Goal: Transaction & Acquisition: Subscribe to service/newsletter

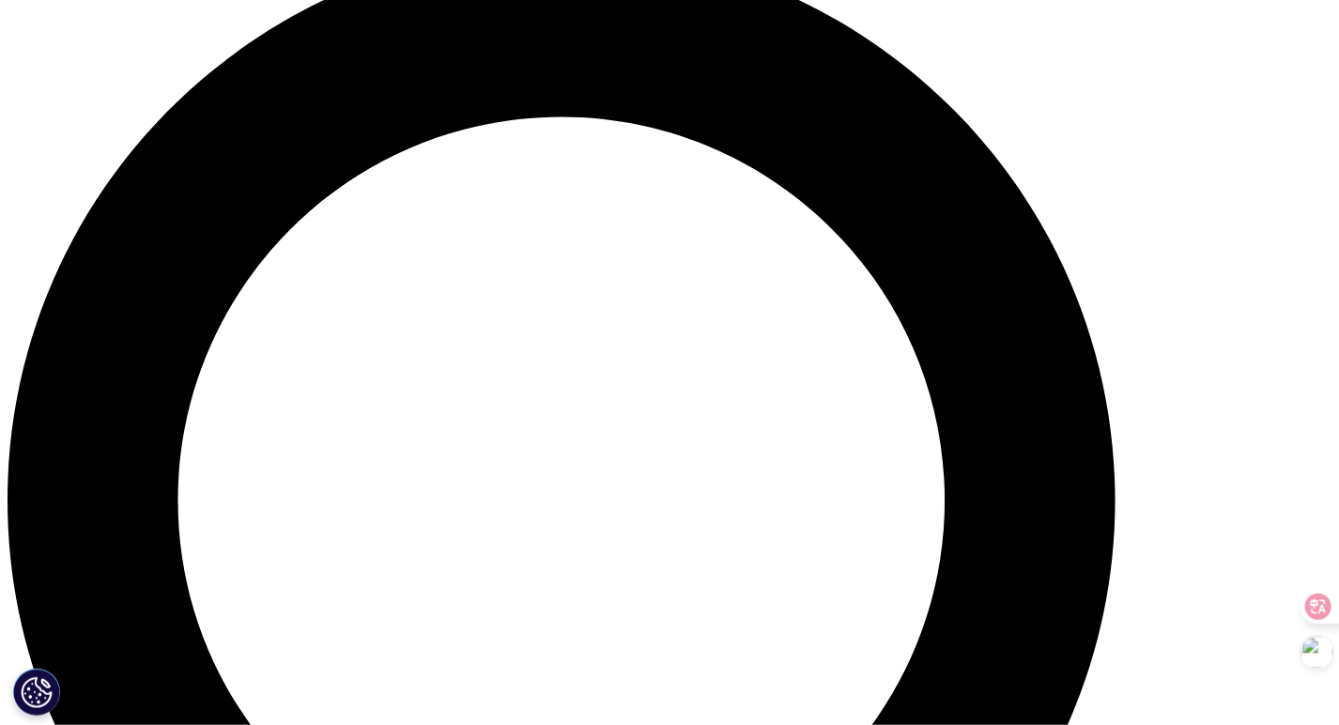
scroll to position [710, 1108]
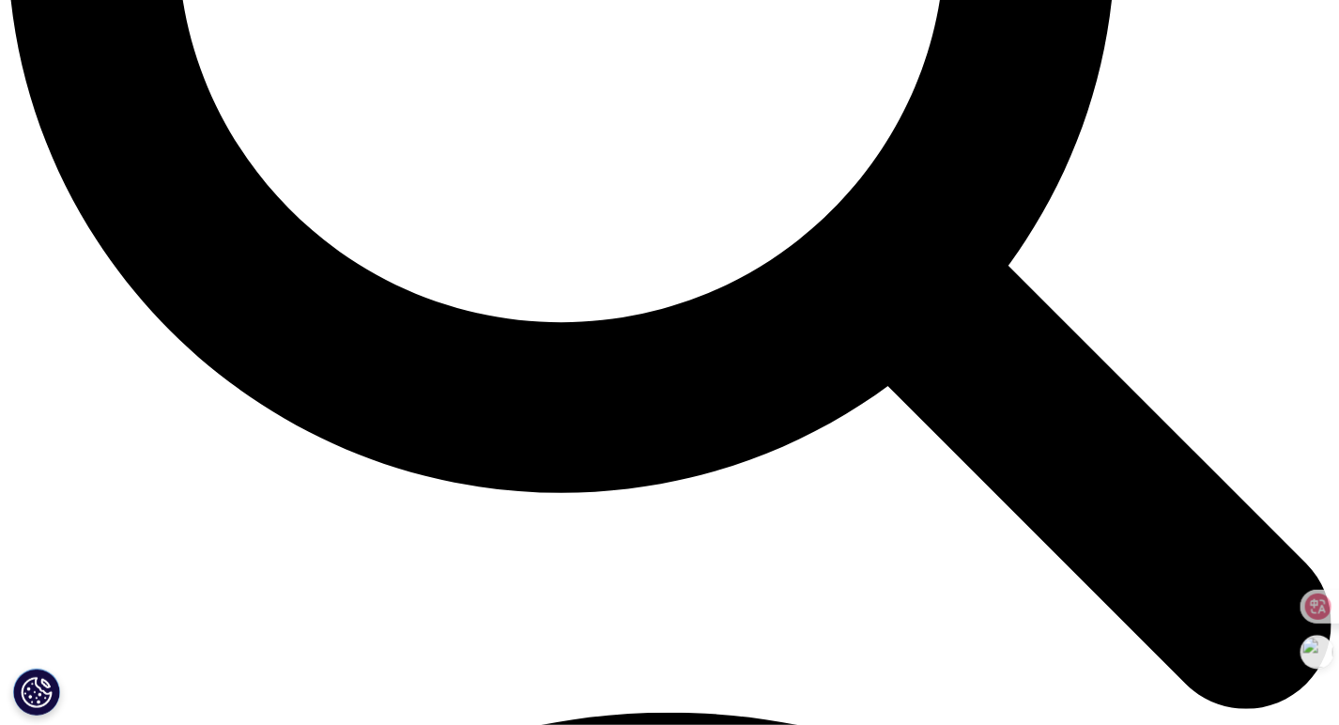
scroll to position [1972, 0]
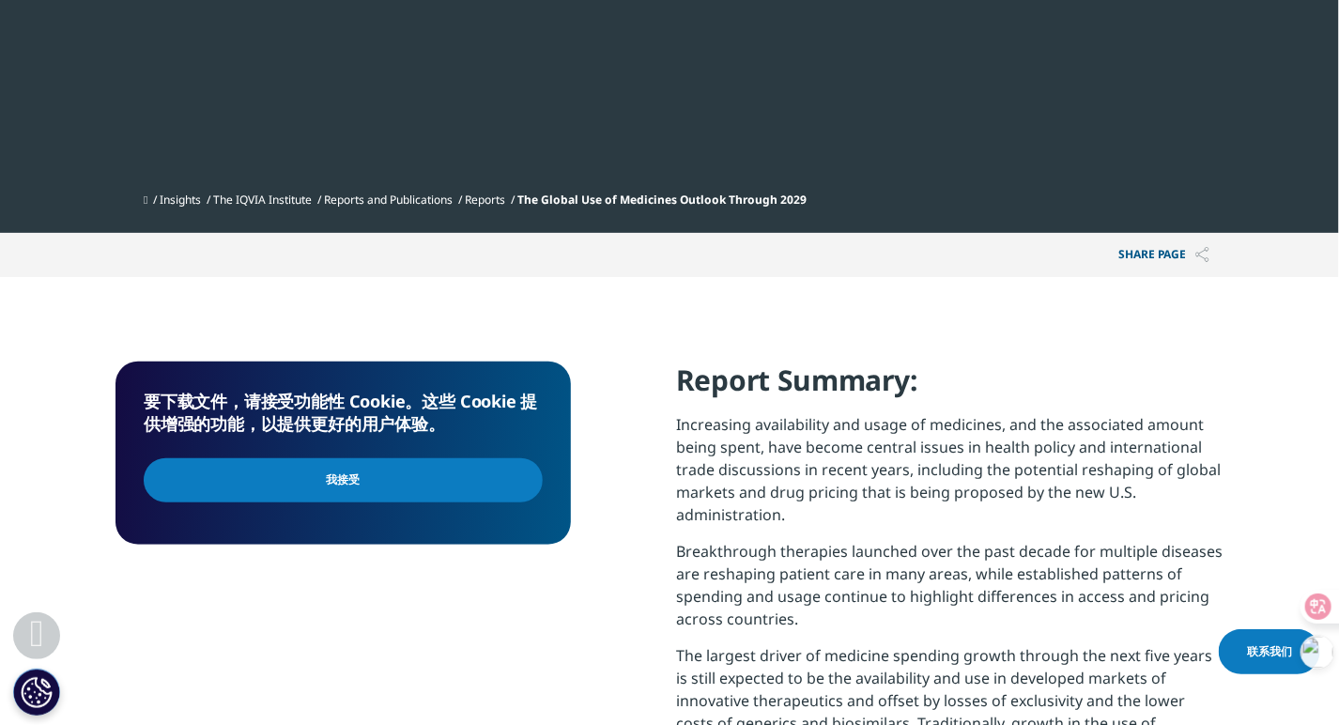
scroll to position [507, 1108]
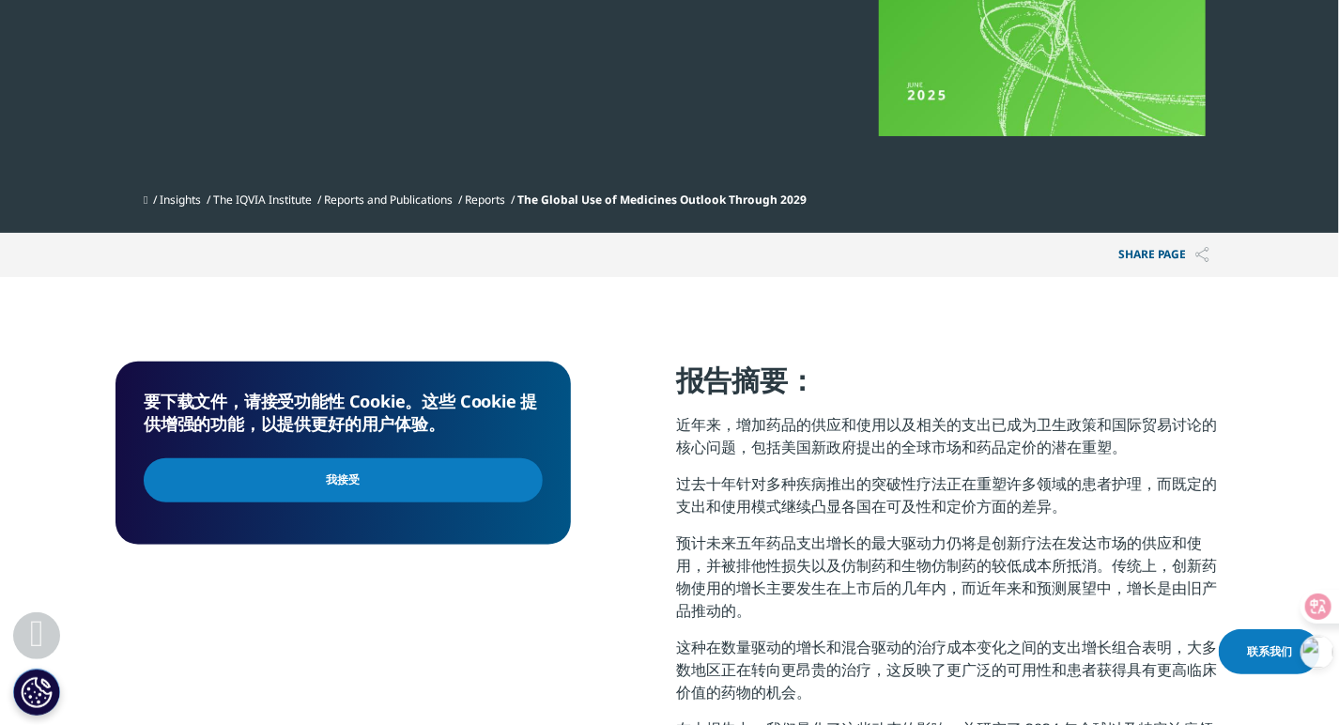
click at [442, 470] on input "I Accept" at bounding box center [343, 480] width 399 height 44
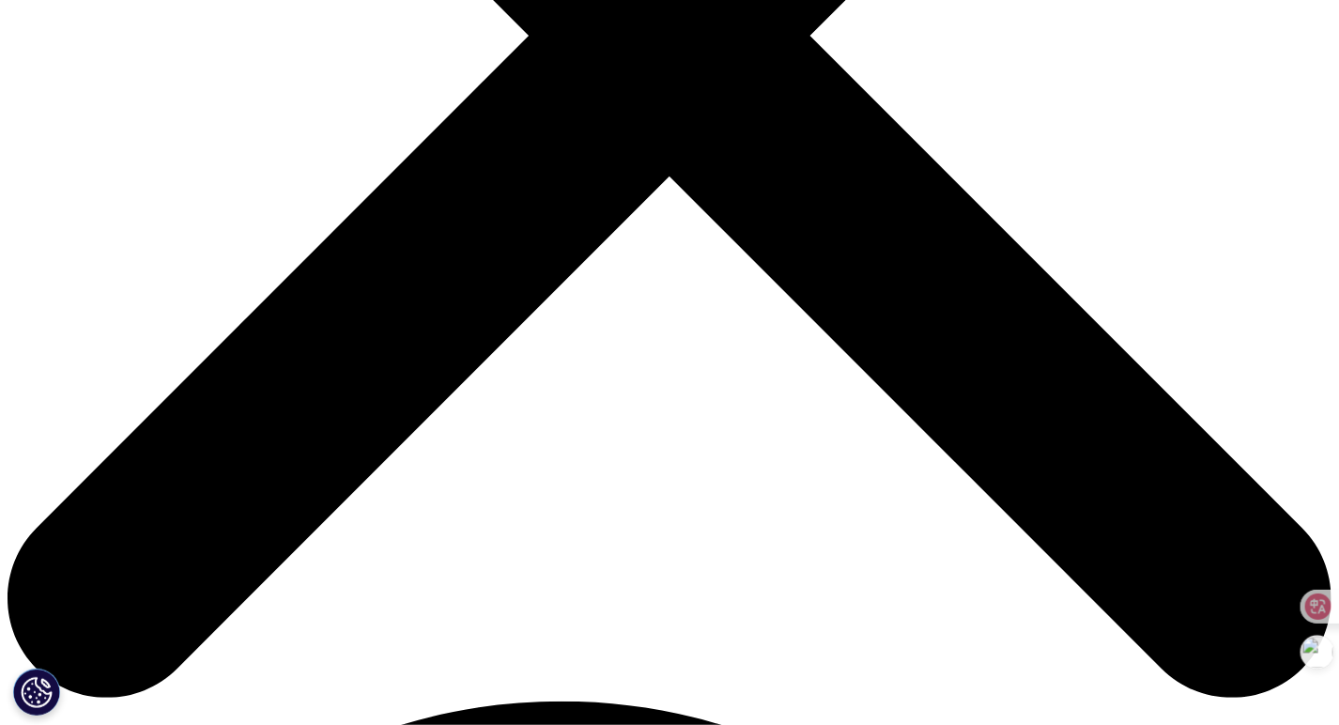
scroll to position [657, 0]
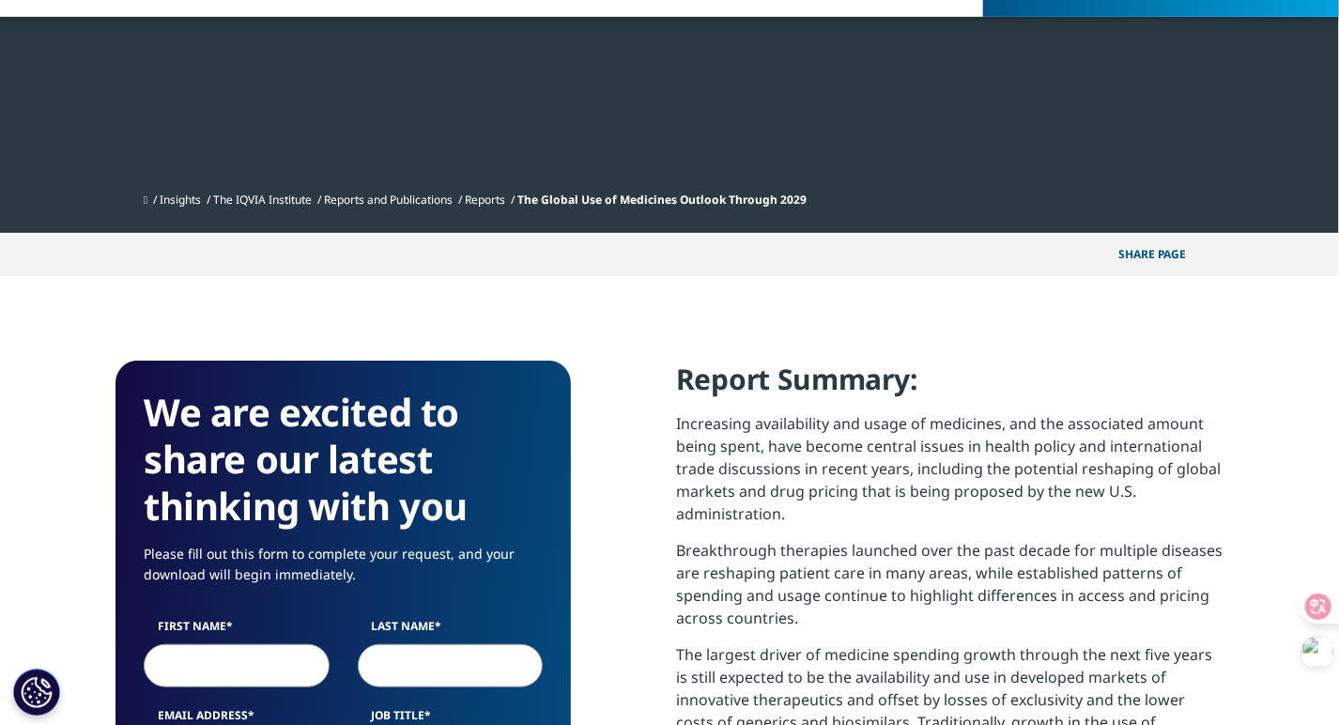
scroll to position [1037, 1108]
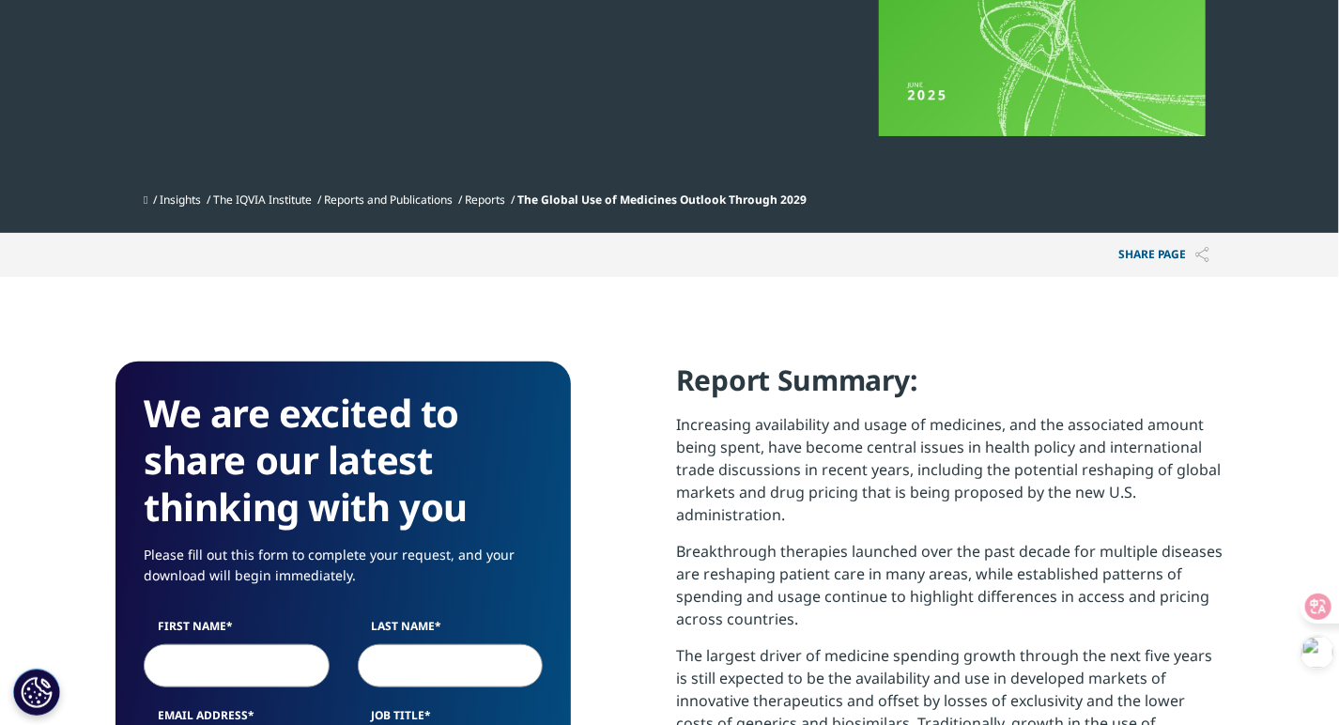
click at [117, 187] on div "Insights The IQVIA Institute Reports and Publications Reports The Global Use of…" at bounding box center [670, 200] width 1108 height 34
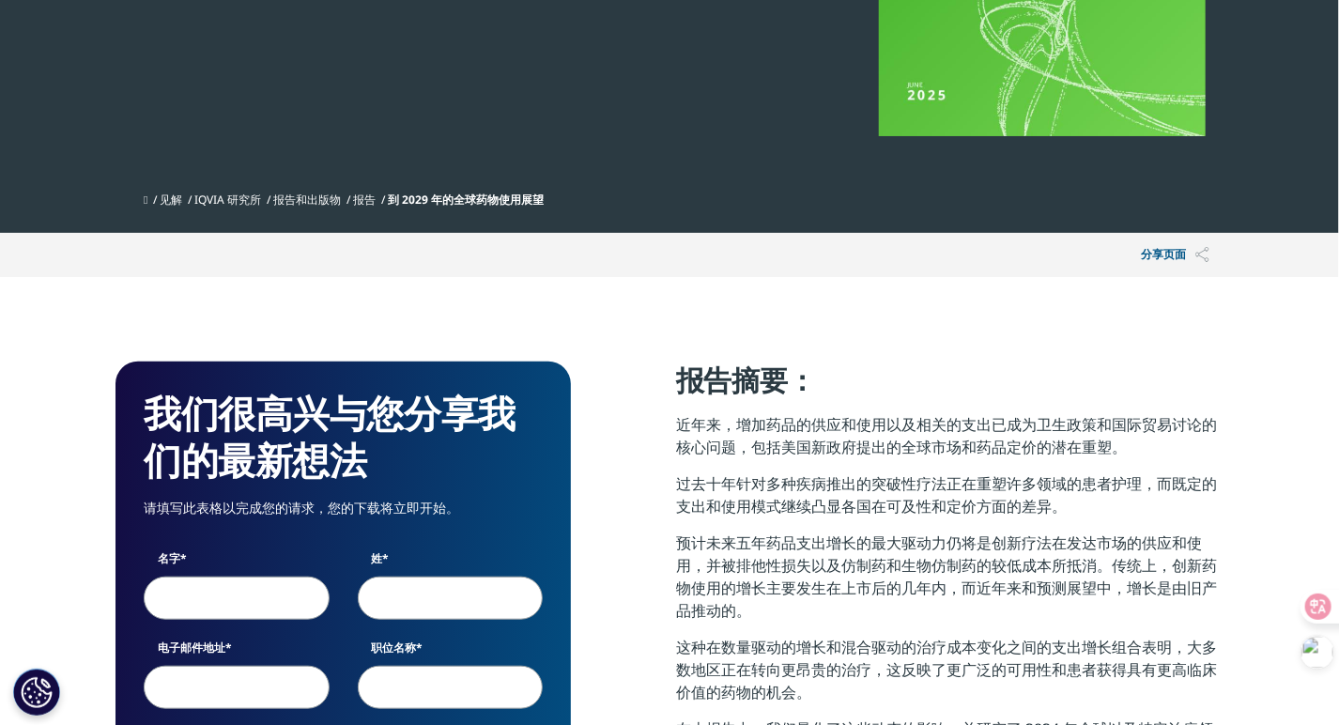
scroll to position [903, 1108]
click at [251, 607] on input "名字" at bounding box center [237, 598] width 186 height 43
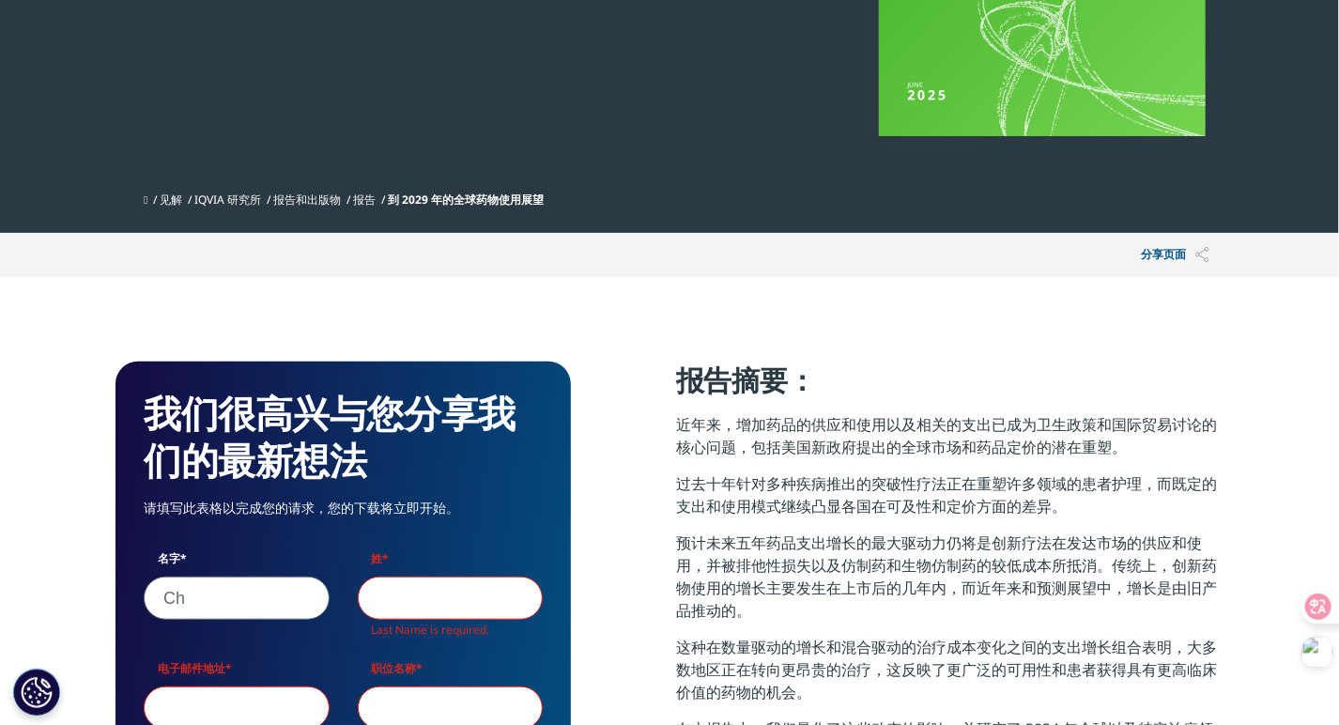
scroll to position [986, 1108]
click at [231, 615] on input "Ch" at bounding box center [237, 598] width 186 height 43
click at [244, 586] on input "Ch" at bounding box center [237, 598] width 186 height 43
type input "C"
type input "[PERSON_NAME]"
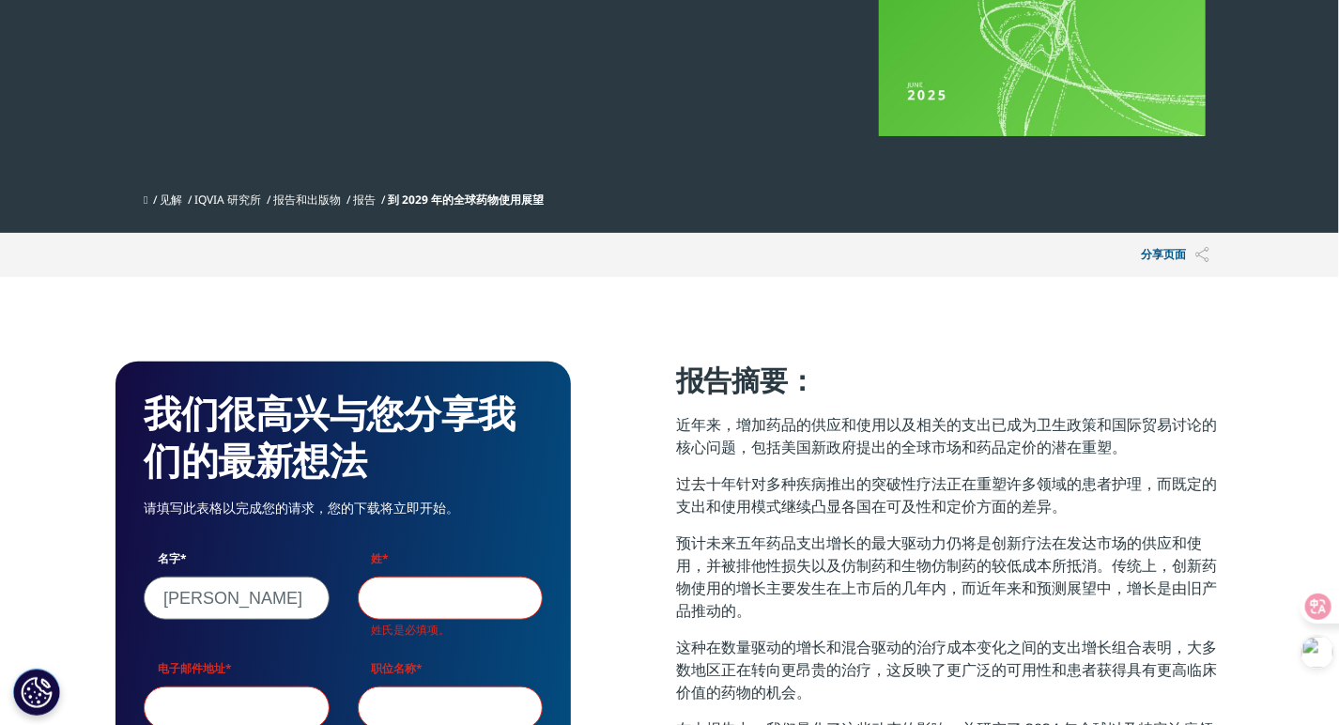
type input "[PERSON_NAME]"
type input "[EMAIL_ADDRESS][DOMAIN_NAME]"
select select "China"
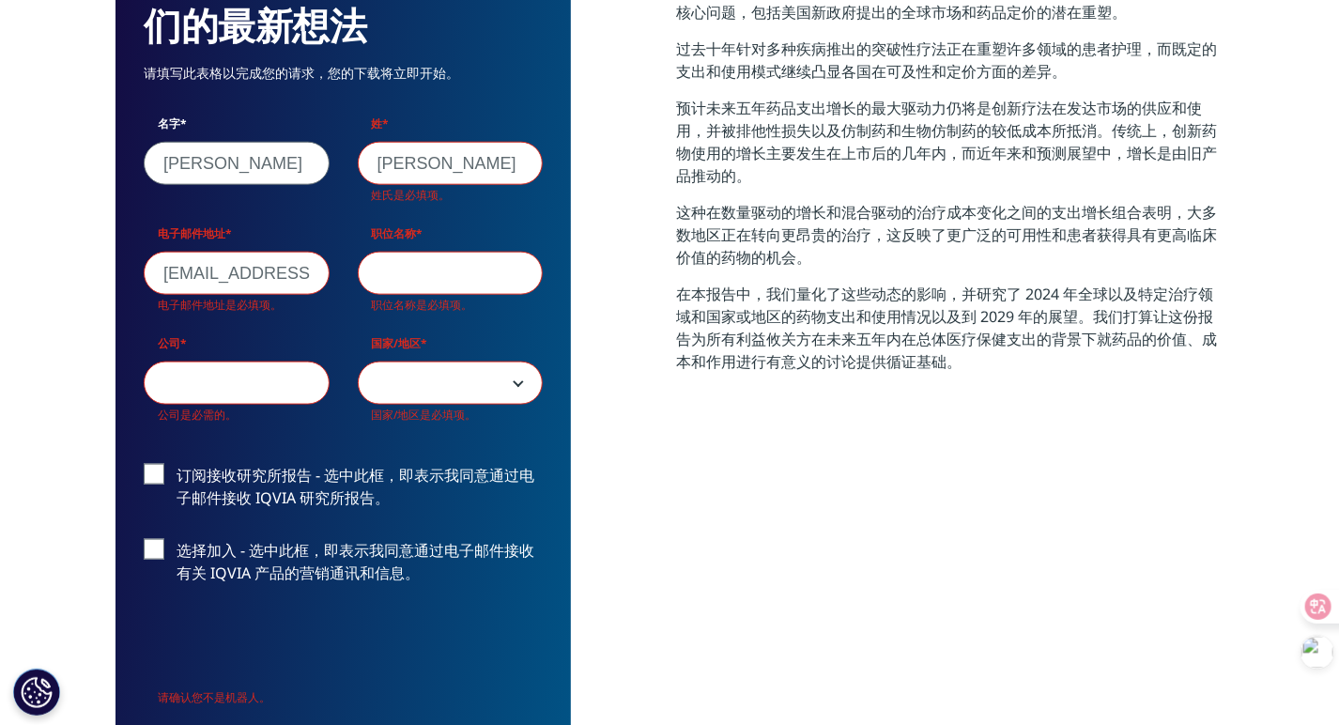
scroll to position [9, 9]
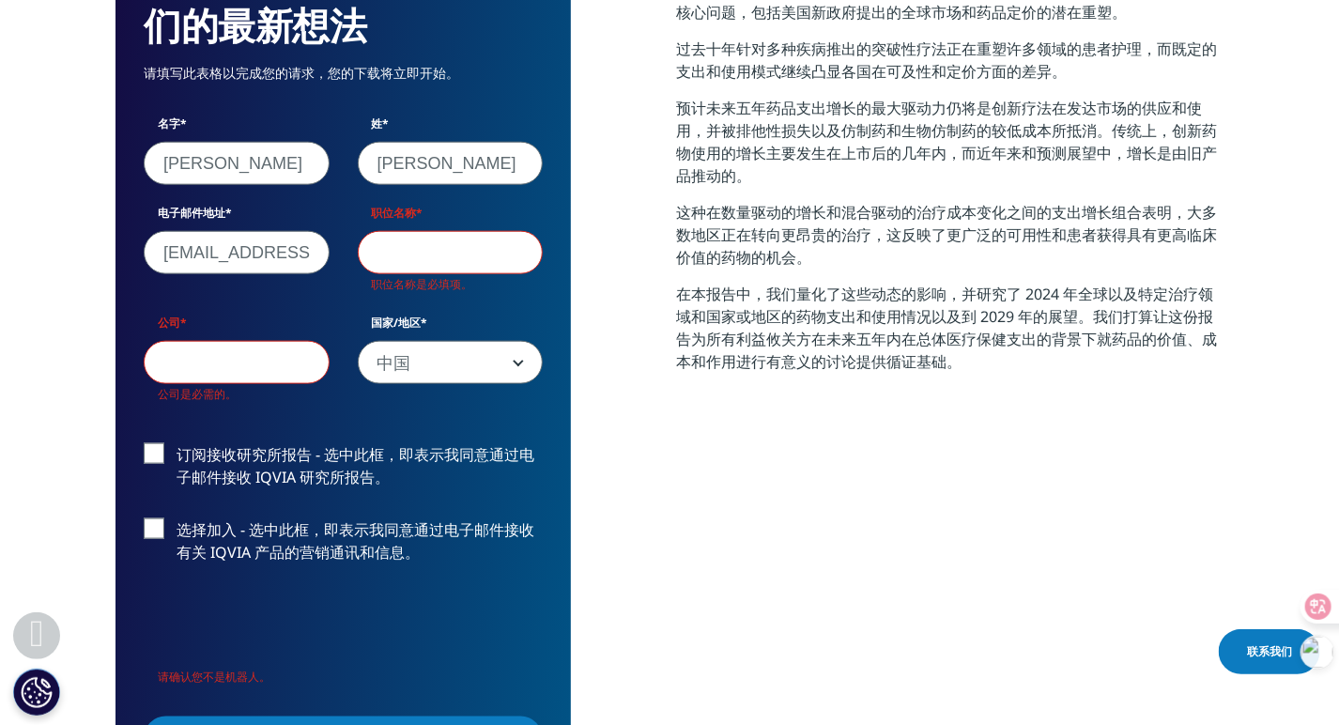
click at [430, 238] on input "职位名称" at bounding box center [451, 252] width 186 height 43
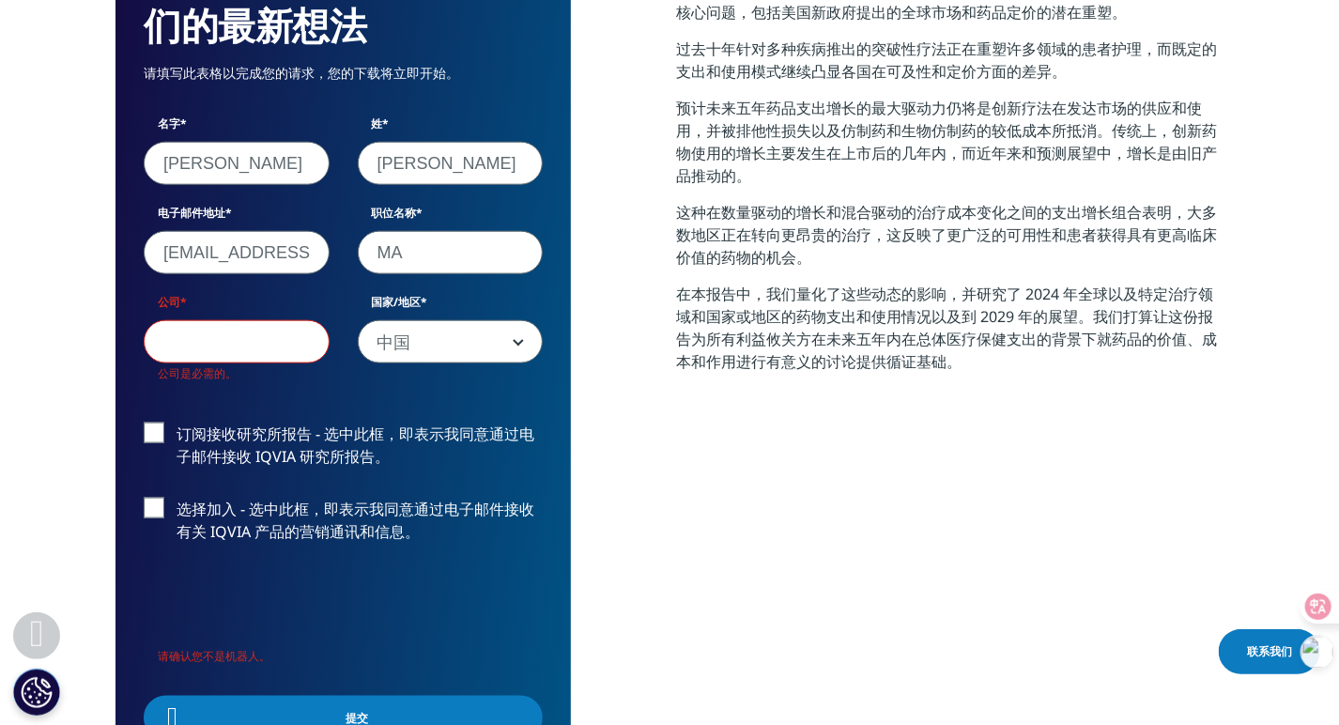
type input "MA"
click at [283, 331] on input "公司" at bounding box center [237, 341] width 186 height 43
type input "x"
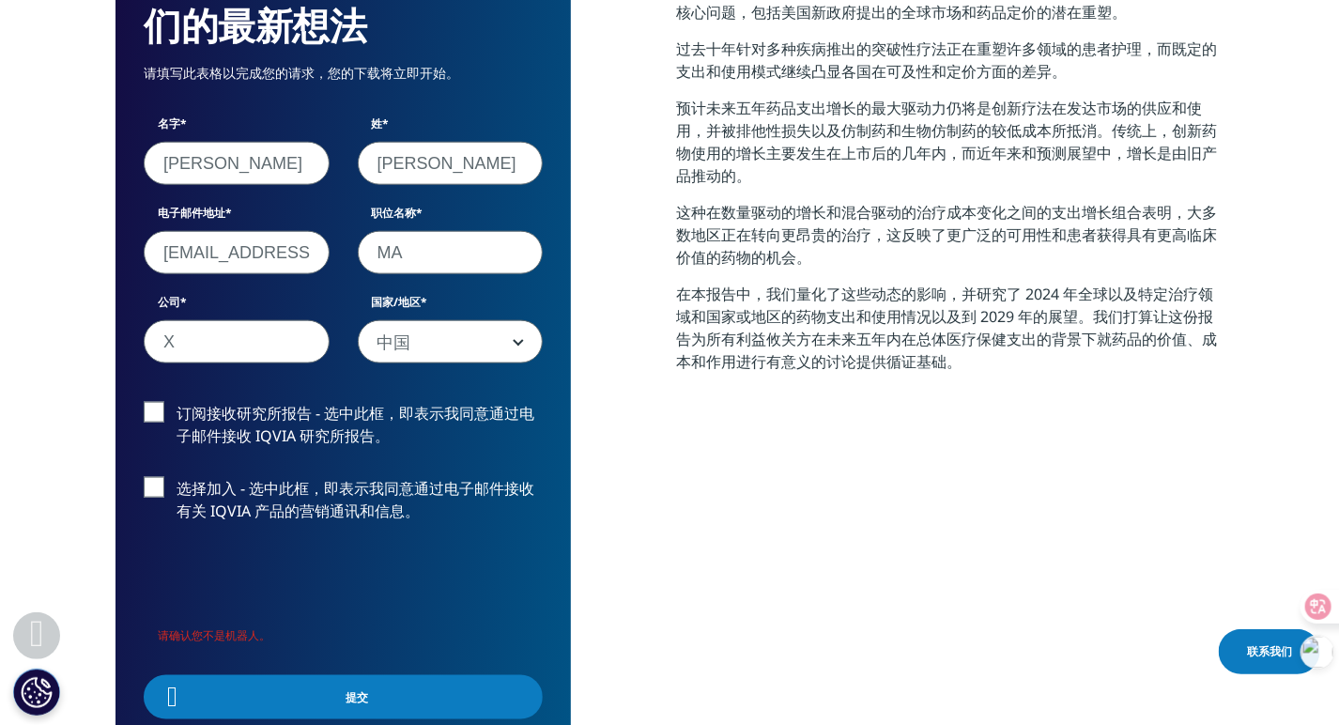
scroll to position [924, 1108]
type input "Xian Libang"
click at [223, 409] on font "订阅接收研究所报告 - 选中此框，即表示我同意通过电子邮件接收 IQVIA 研究所报告。" at bounding box center [356, 424] width 358 height 43
click at [177, 402] on input "订阅接收研究所报告 - 选中此框，即表示我同意通过电子邮件接收 IQVIA 研究所报告。" at bounding box center [177, 402] width 0 height 0
click at [211, 488] on font "选择加入 - 选中此框，即表示我同意通过电子邮件接收有关 IQVIA 产品的营销通讯和信息。" at bounding box center [356, 499] width 358 height 43
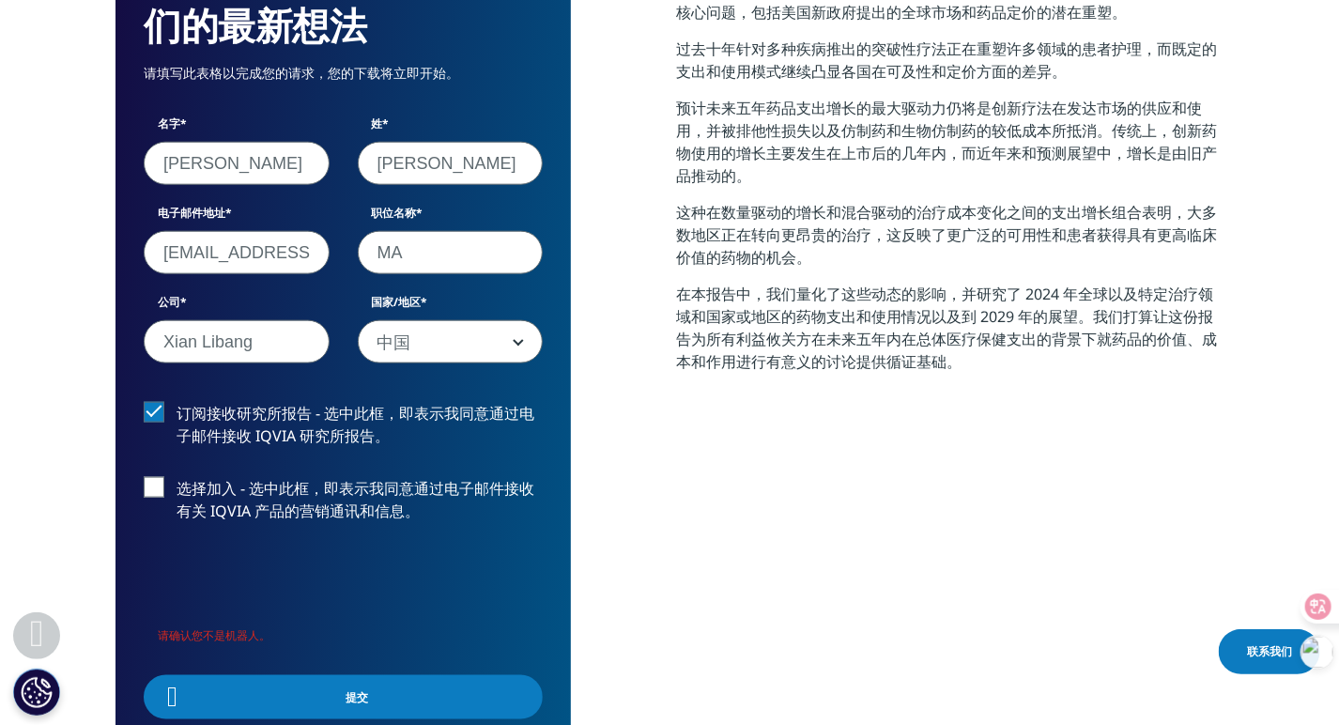
click at [177, 477] on input "选择加入 - 选中此框，即表示我同意通过电子邮件接收有关 IQVIA 产品的营销通讯和信息。" at bounding box center [177, 477] width 0 height 0
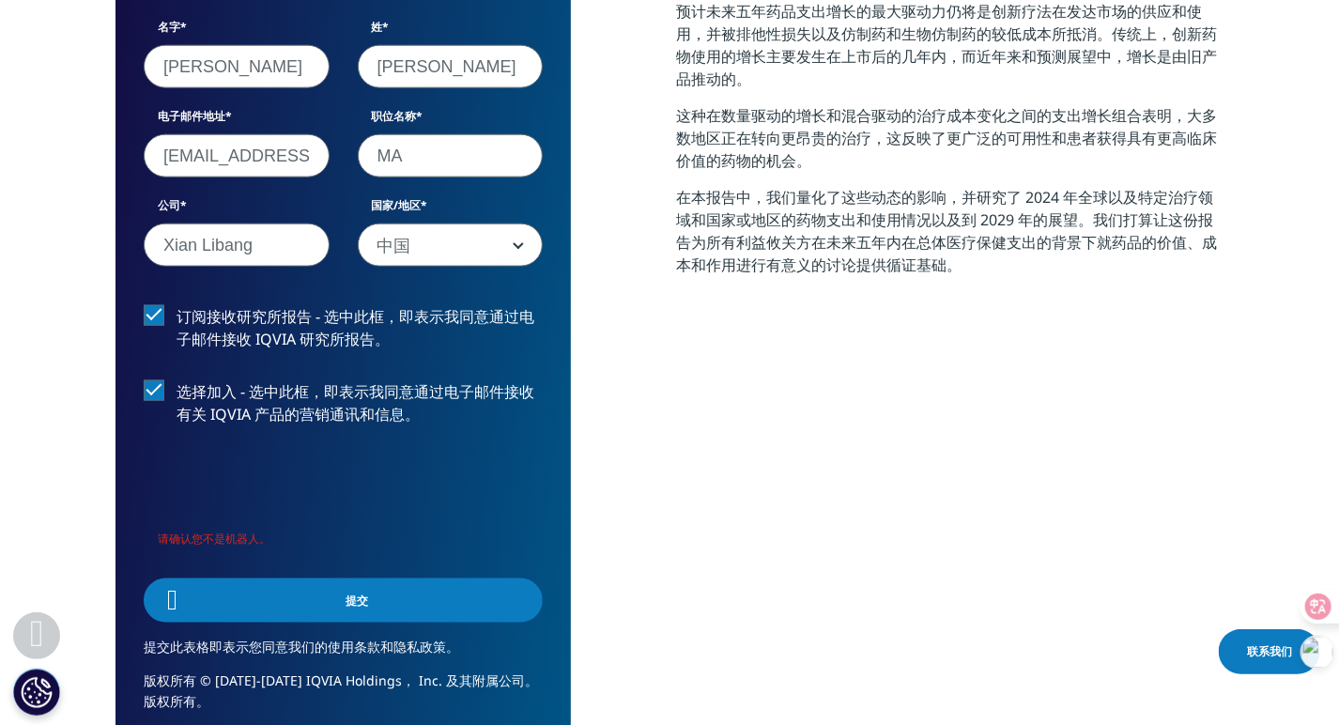
scroll to position [1092, 0]
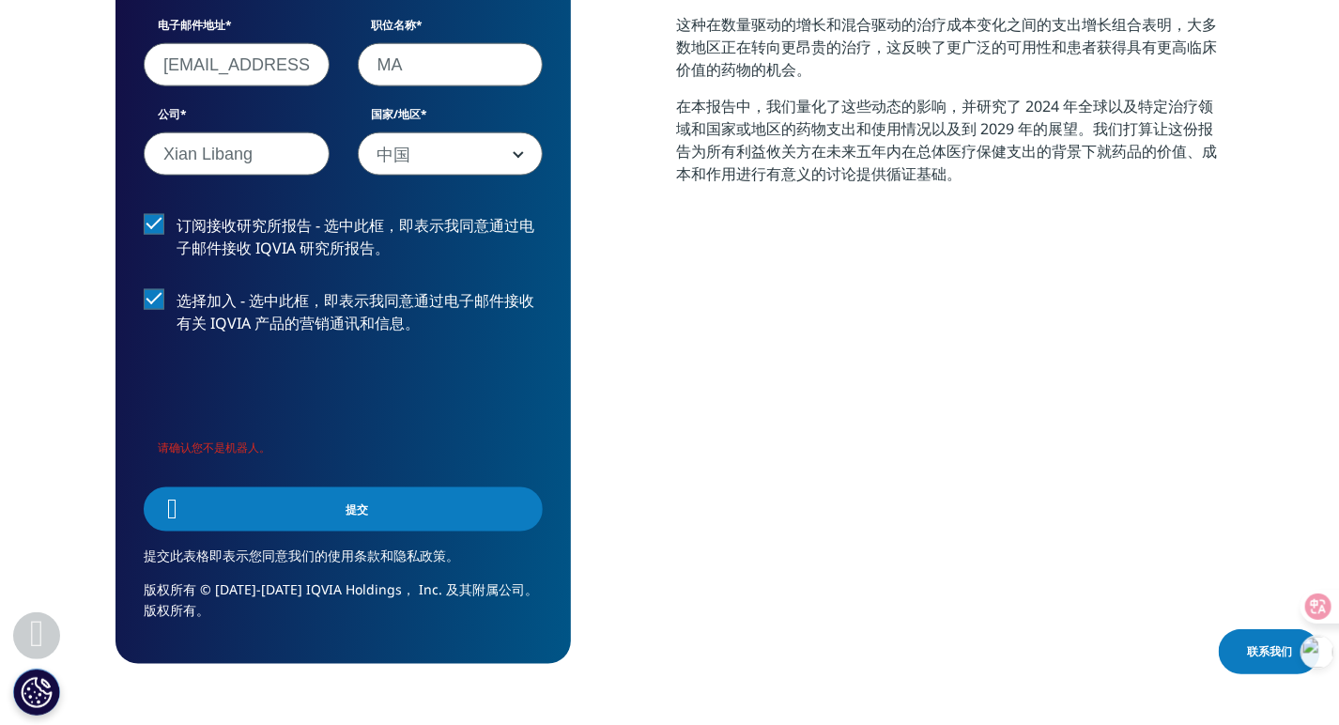
click at [193, 494] on span at bounding box center [172, 509] width 69 height 60
click at [182, 518] on span at bounding box center [172, 509] width 61 height 69
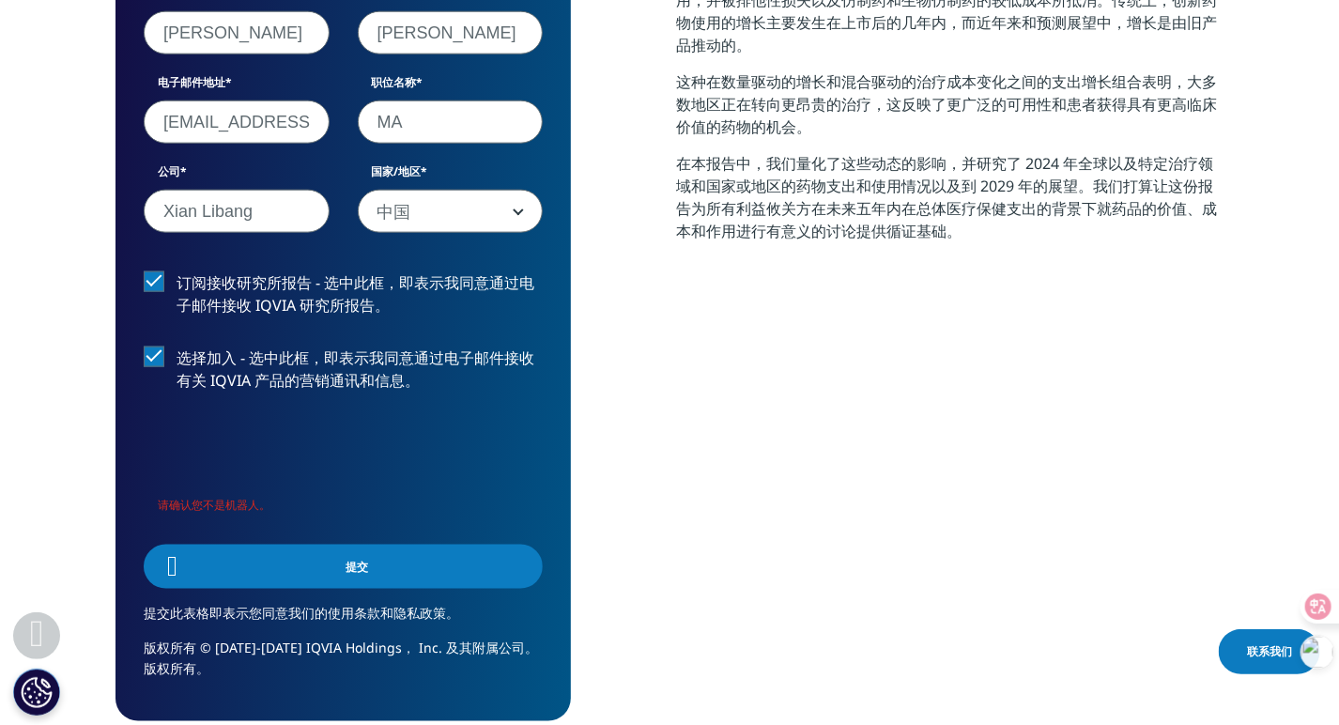
scroll to position [905, 0]
